Goal: Information Seeking & Learning: Learn about a topic

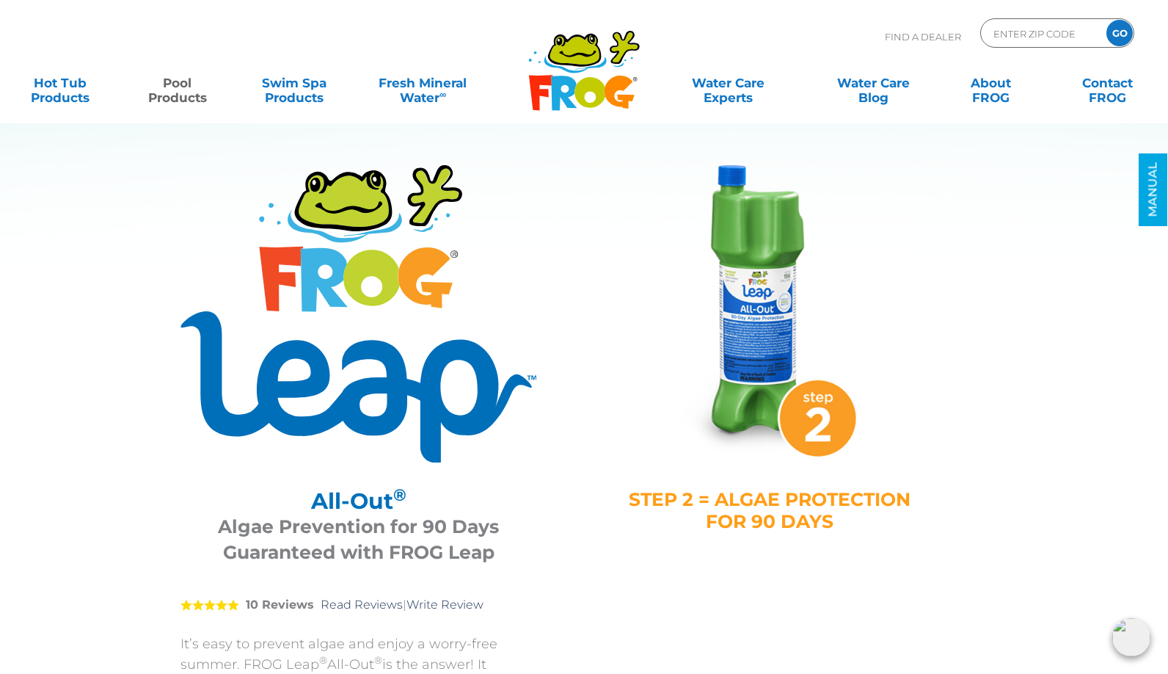
drag, startPoint x: 0, startPoint y: 0, endPoint x: 245, endPoint y: 362, distance: 436.9
click at [245, 362] on img at bounding box center [358, 313] width 356 height 297
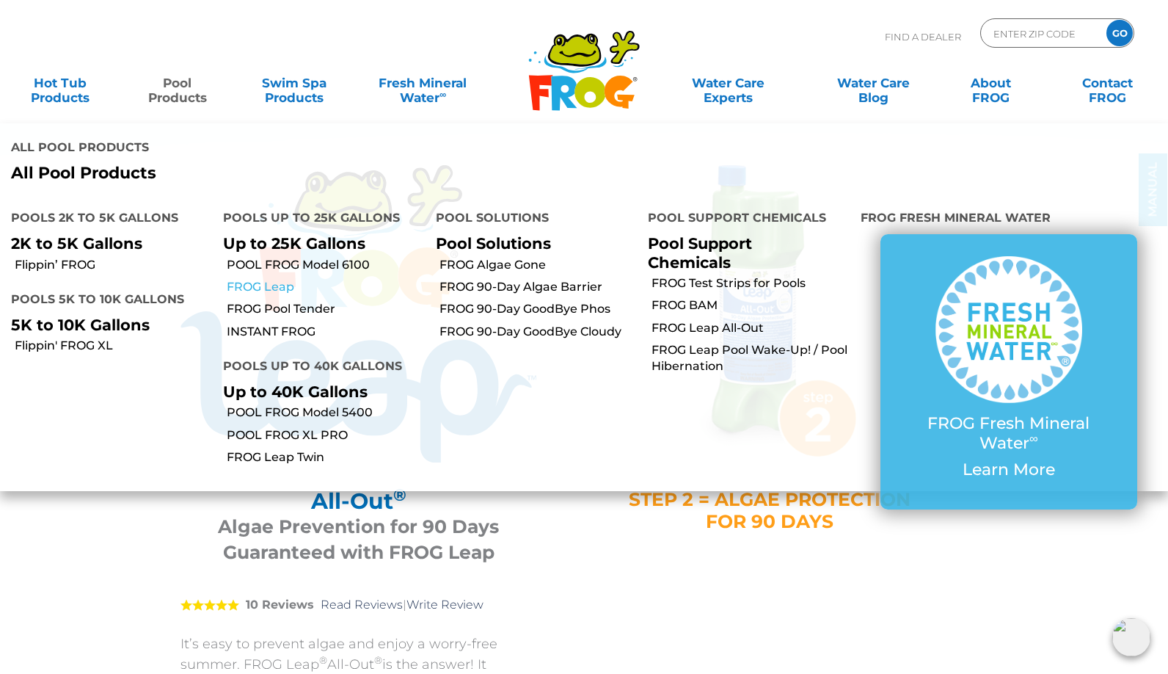
click at [277, 279] on link "FROG Leap" at bounding box center [325, 287] width 197 height 16
